Goal: Task Accomplishment & Management: Complete application form

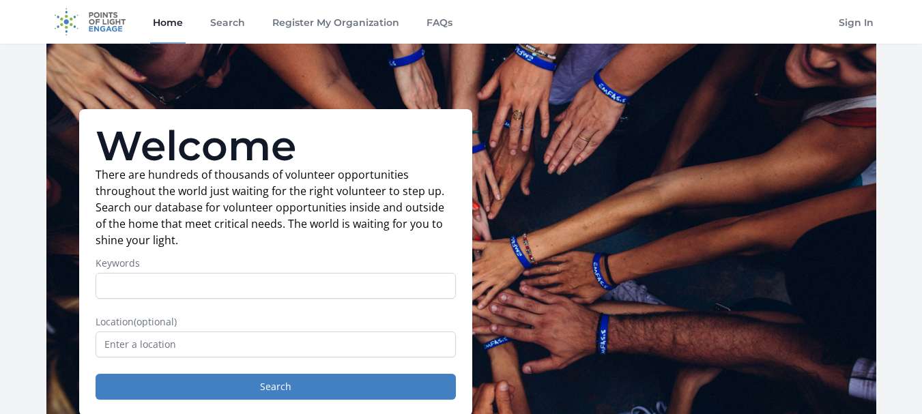
click at [380, 284] on input "Keywords" at bounding box center [276, 286] width 360 height 26
type input "tutoring"
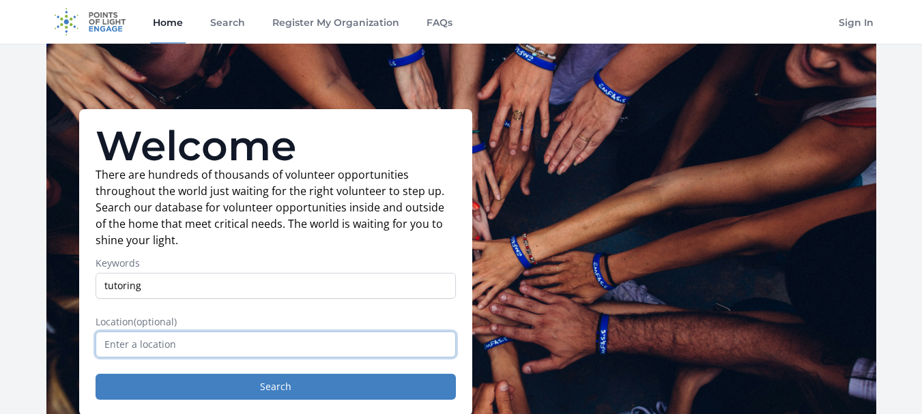
click at [218, 351] on input "text" at bounding box center [276, 345] width 360 height 26
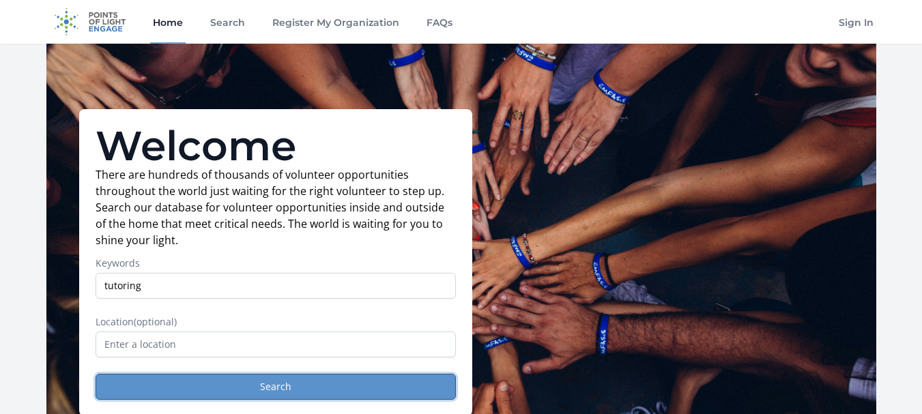
click at [330, 387] on button "Search" at bounding box center [276, 387] width 360 height 26
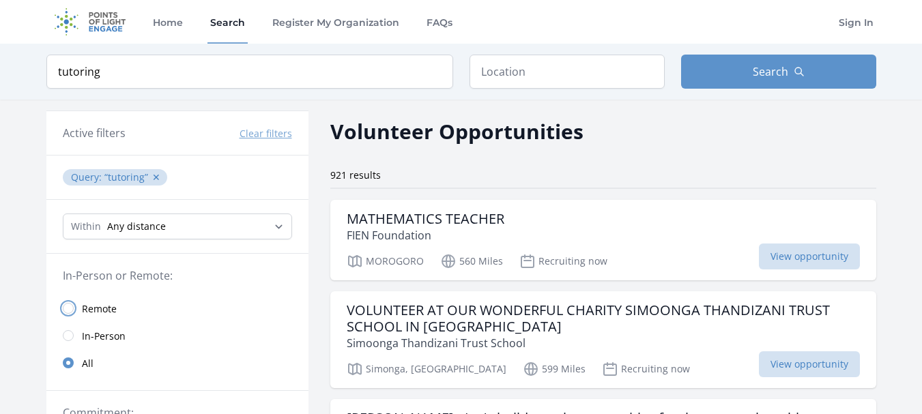
click at [70, 310] on input "radio" at bounding box center [68, 308] width 11 height 11
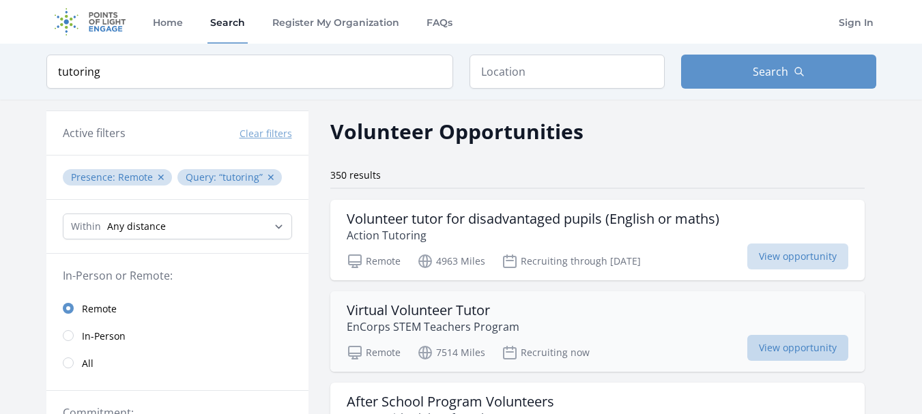
click at [808, 345] on span "View opportunity" at bounding box center [797, 348] width 101 height 26
click at [276, 225] on select "Any distance , 5 Miles , 20 Miles , 50 Miles , 100 Miles" at bounding box center [177, 227] width 229 height 26
click at [63, 214] on select "Any distance , 5 Miles , 20 Miles , 50 Miles , 100 Miles" at bounding box center [177, 227] width 229 height 26
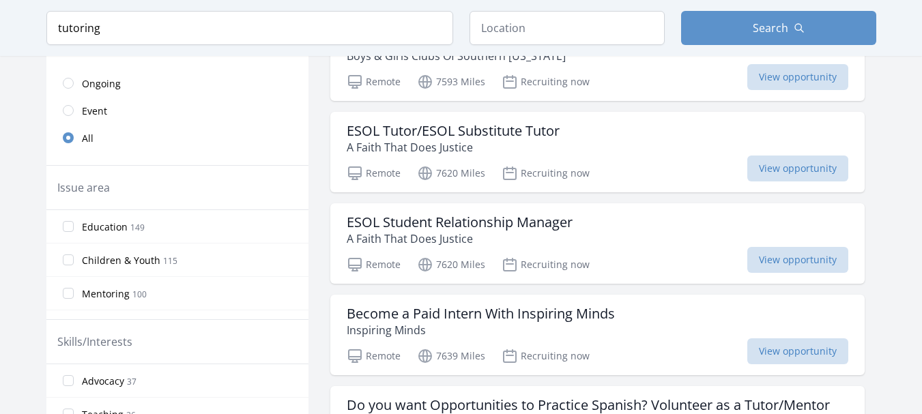
scroll to position [725, 0]
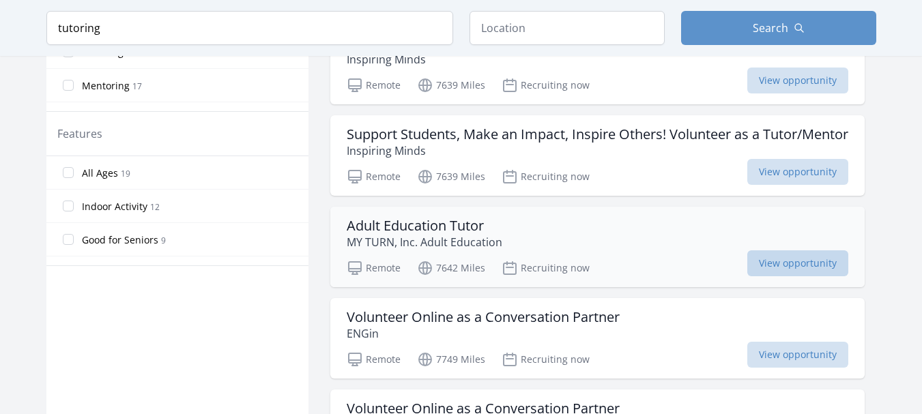
click at [806, 263] on span "View opportunity" at bounding box center [797, 263] width 101 height 26
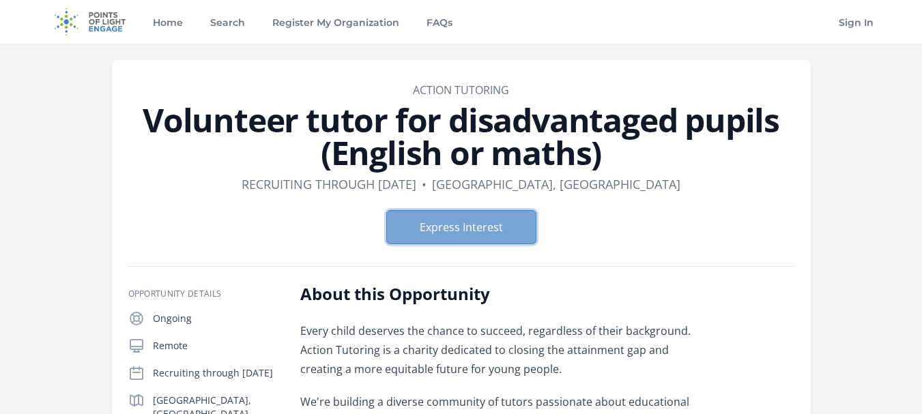
click at [498, 225] on button "Express Interest" at bounding box center [461, 227] width 150 height 34
